Goal: Task Accomplishment & Management: Manage account settings

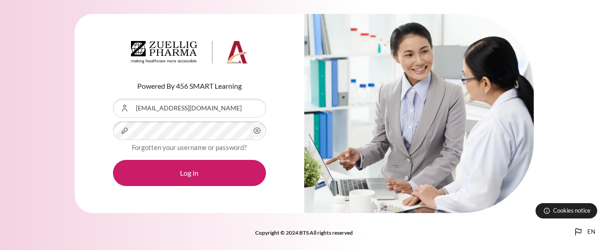
click at [263, 132] on span "Content" at bounding box center [256, 130] width 13 height 13
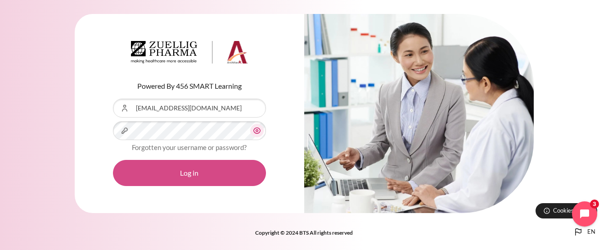
click at [197, 177] on button "Log in" at bounding box center [189, 173] width 153 height 26
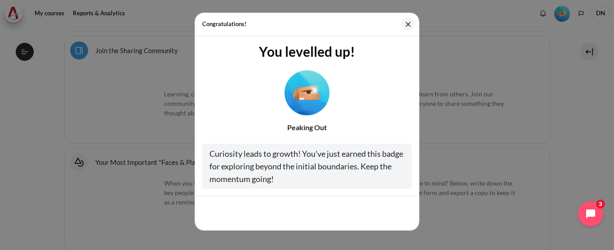
scroll to position [482, 0]
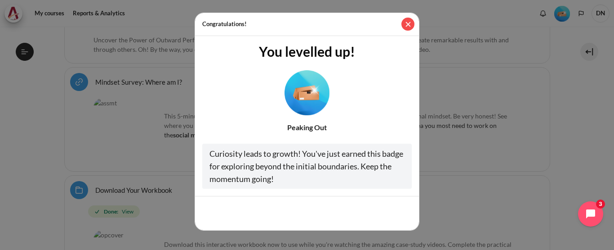
click at [406, 24] on button "Close" at bounding box center [408, 24] width 13 height 13
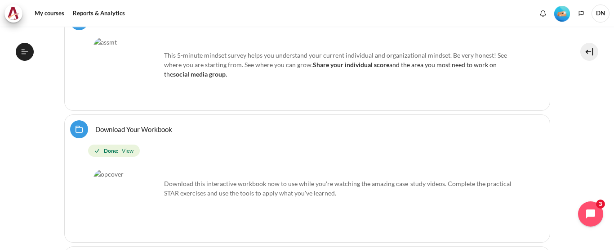
scroll to position [521, 0]
